Goal: Information Seeking & Learning: Learn about a topic

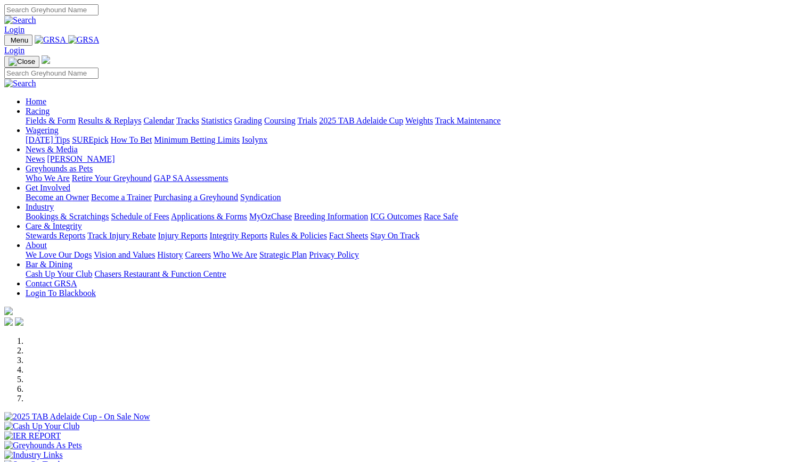
click at [115, 154] on link "[PERSON_NAME]" at bounding box center [81, 158] width 68 height 9
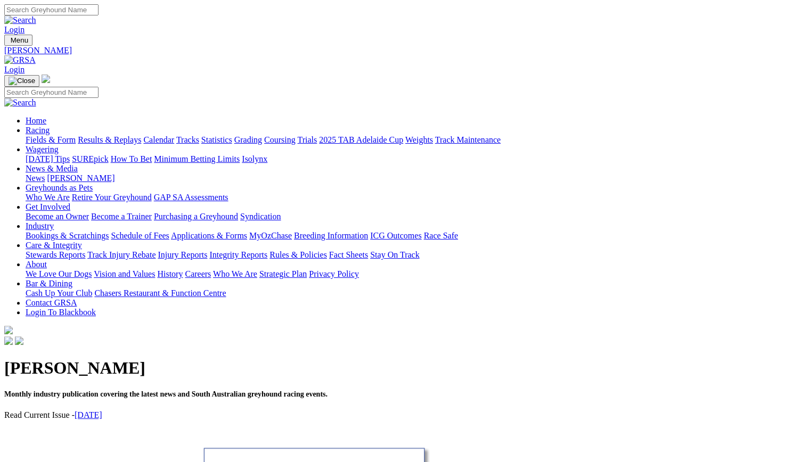
click at [102, 411] on link "September 2025" at bounding box center [89, 415] width 28 height 9
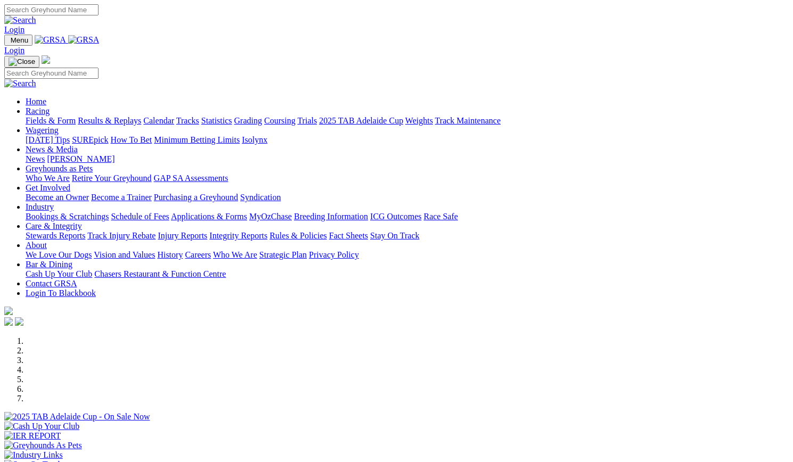
scroll to position [365, 0]
